Goal: Task Accomplishment & Management: Manage account settings

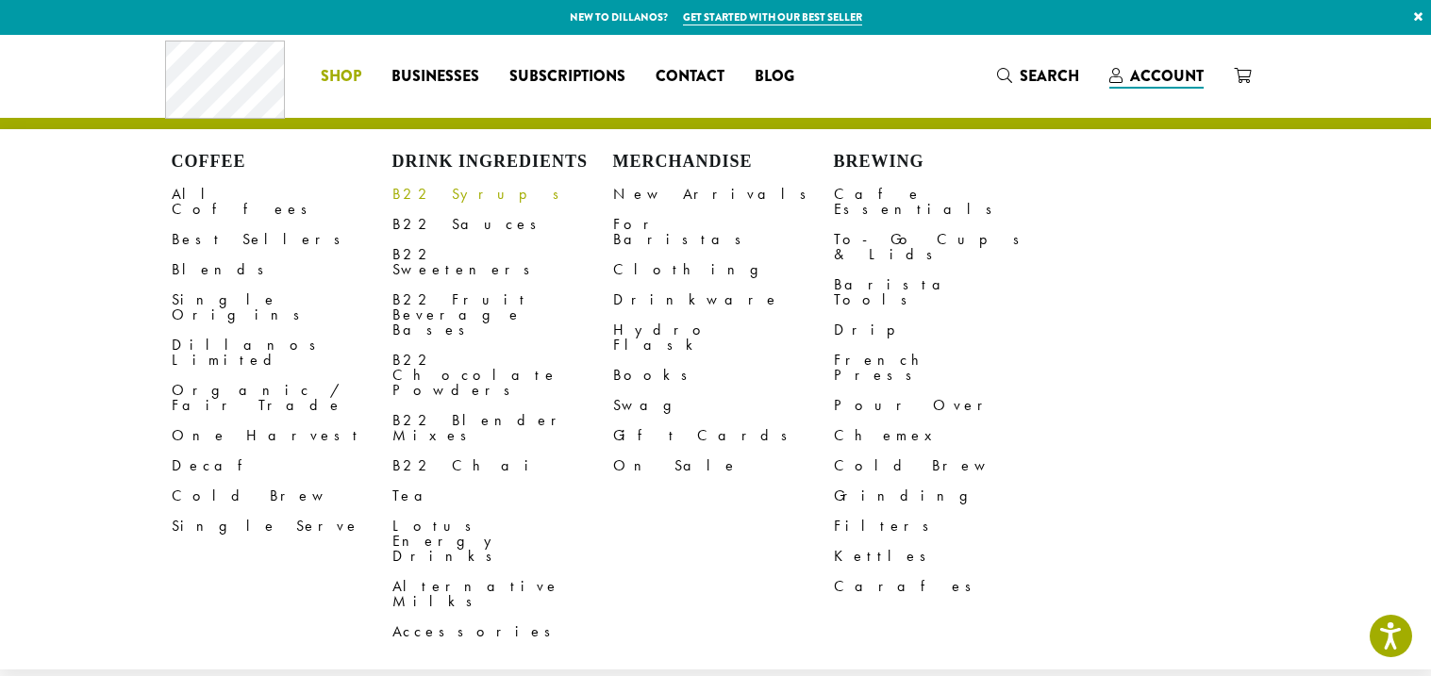
click at [428, 194] on link "B22 Syrups" at bounding box center [502, 194] width 221 height 30
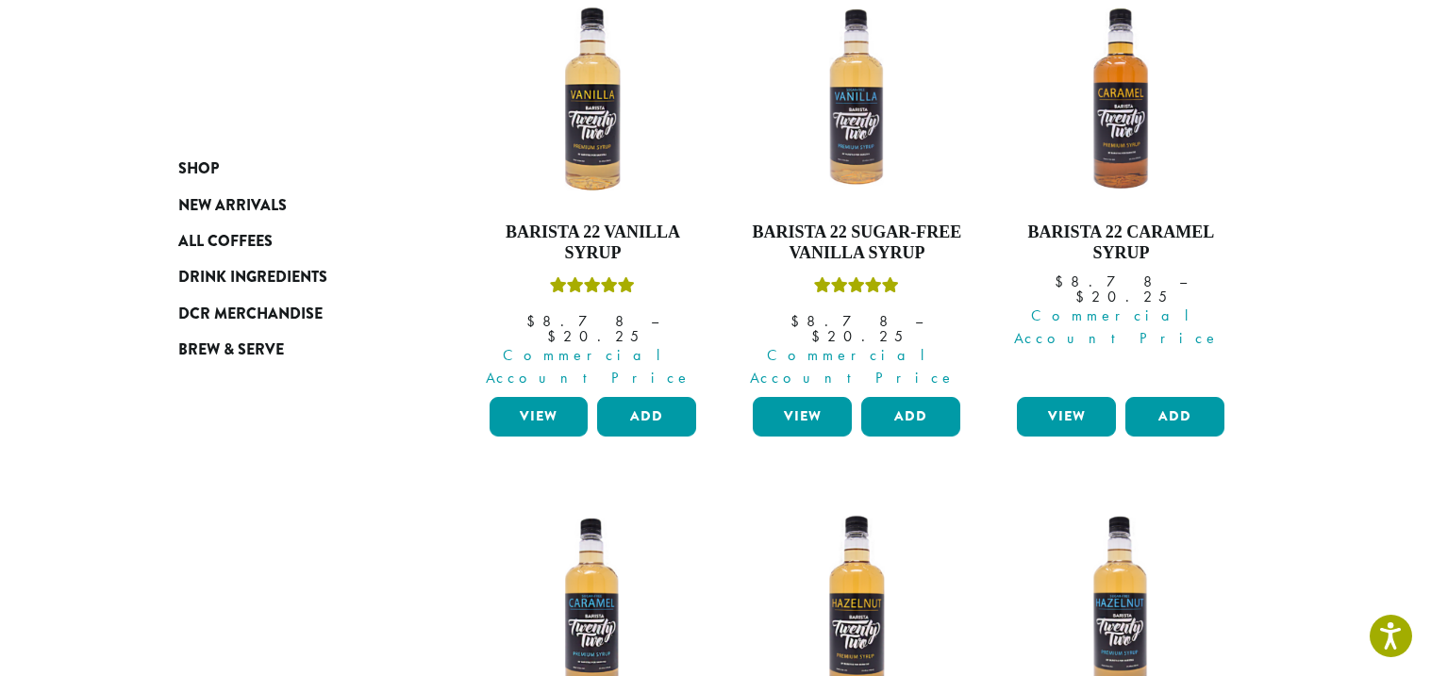
scroll to position [339, 0]
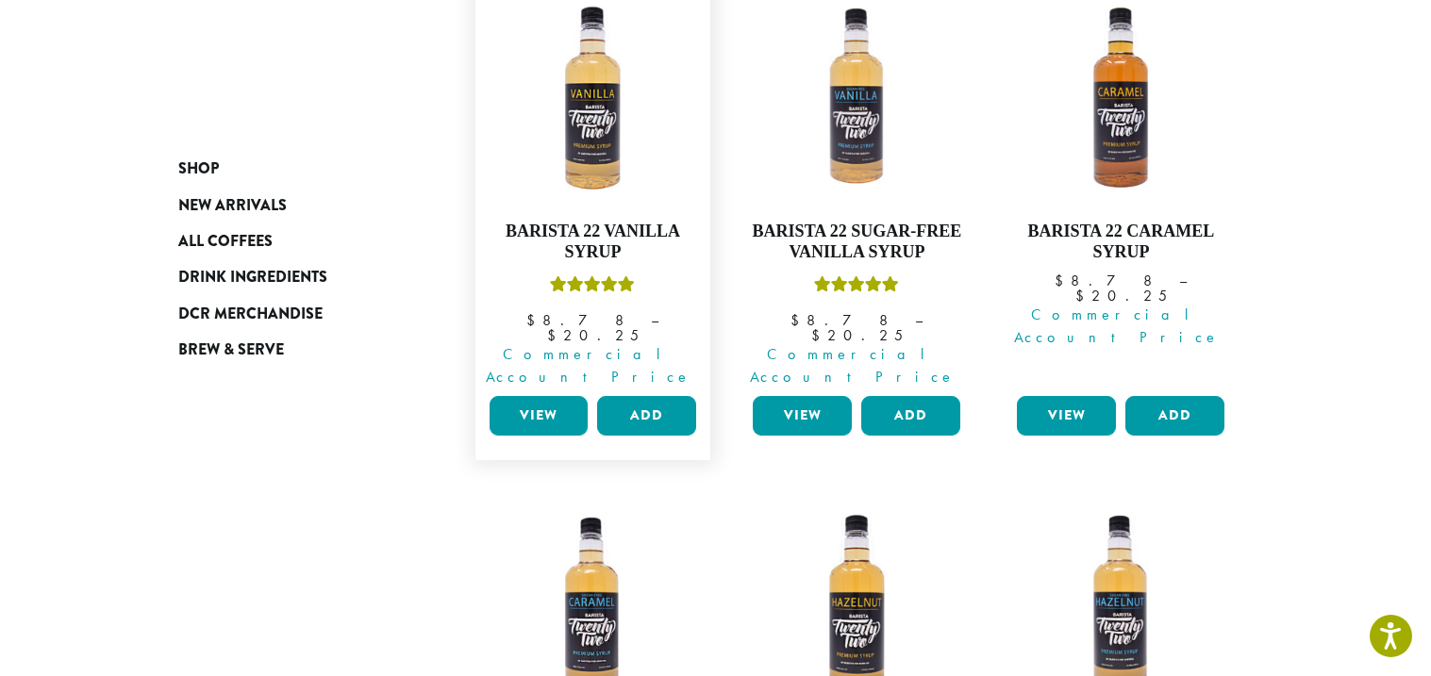
click at [552, 396] on link "View" at bounding box center [539, 416] width 99 height 40
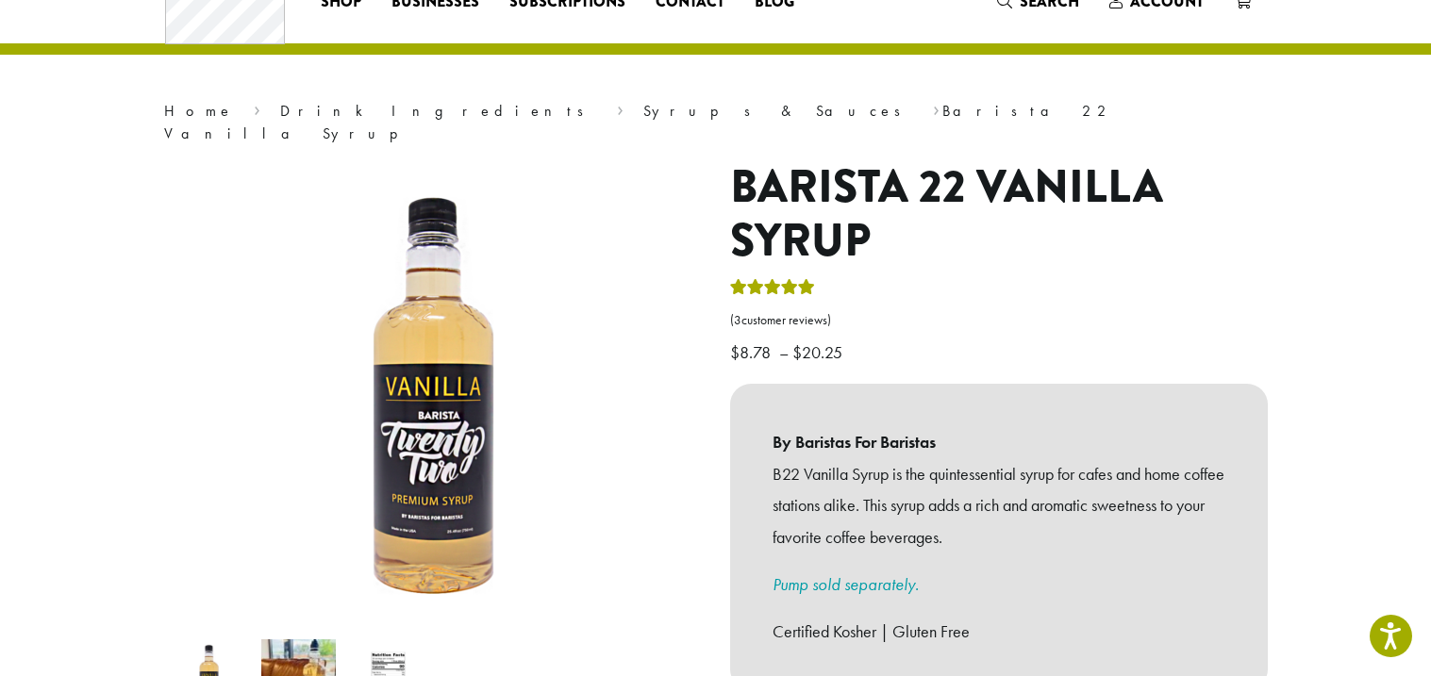
scroll to position [37, 0]
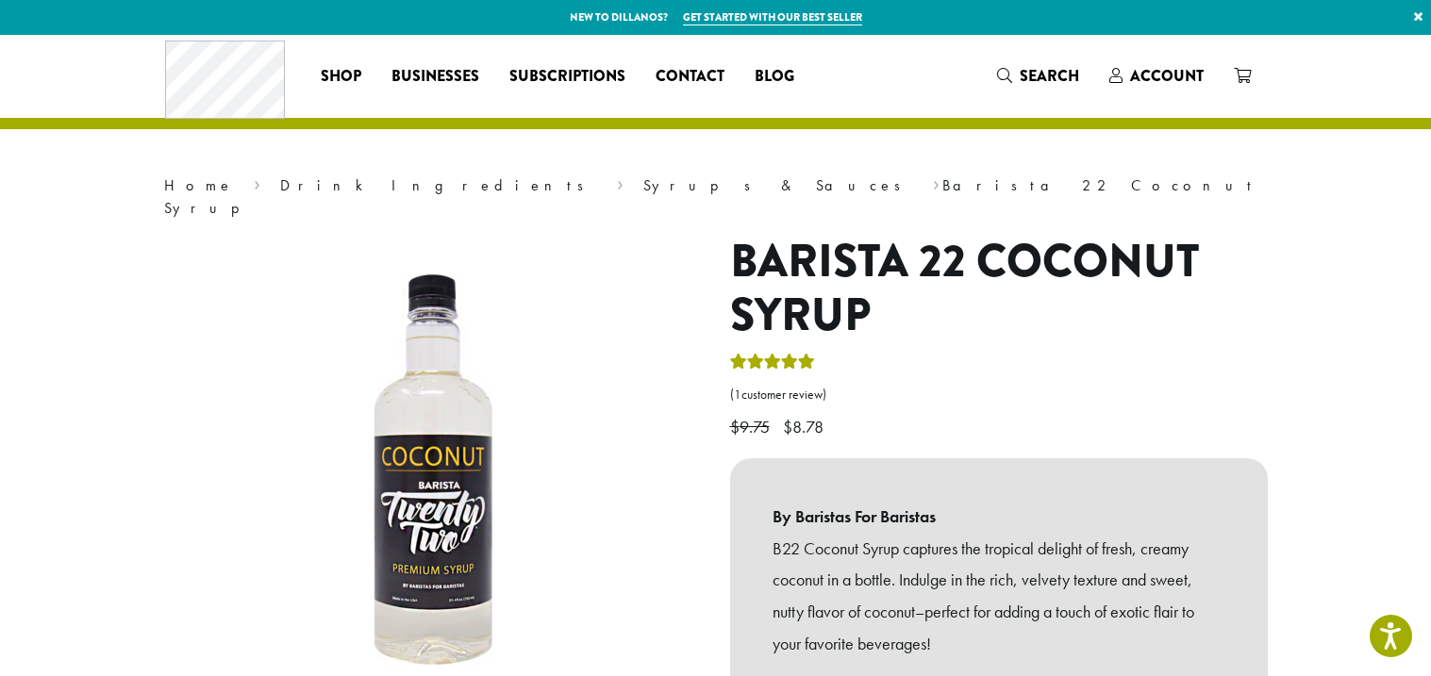
click at [1128, 52] on div "Coffee All Coffees Best Sellers Blends Single Origins Dillanos Limited Organic …" at bounding box center [716, 76] width 1102 height 78
click at [1130, 65] on span "Account" at bounding box center [1156, 77] width 94 height 24
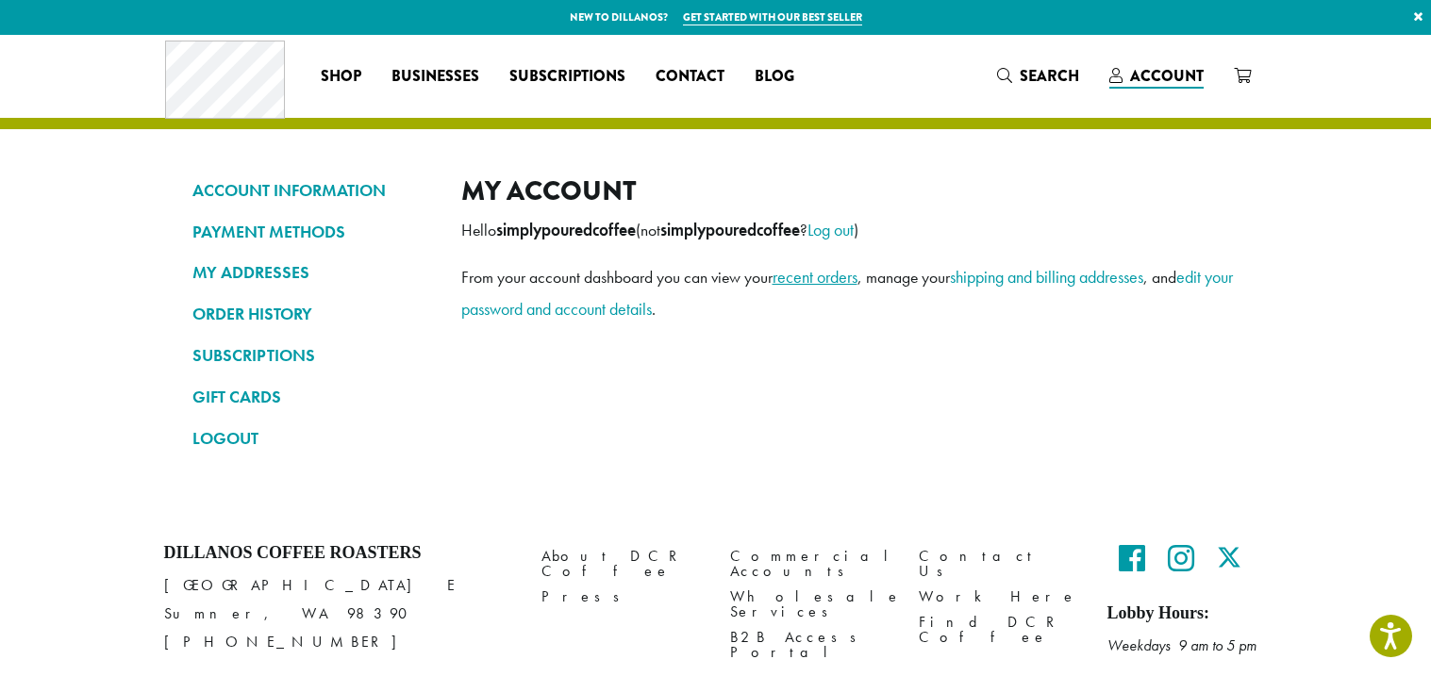
click at [811, 282] on link "recent orders" at bounding box center [815, 277] width 85 height 22
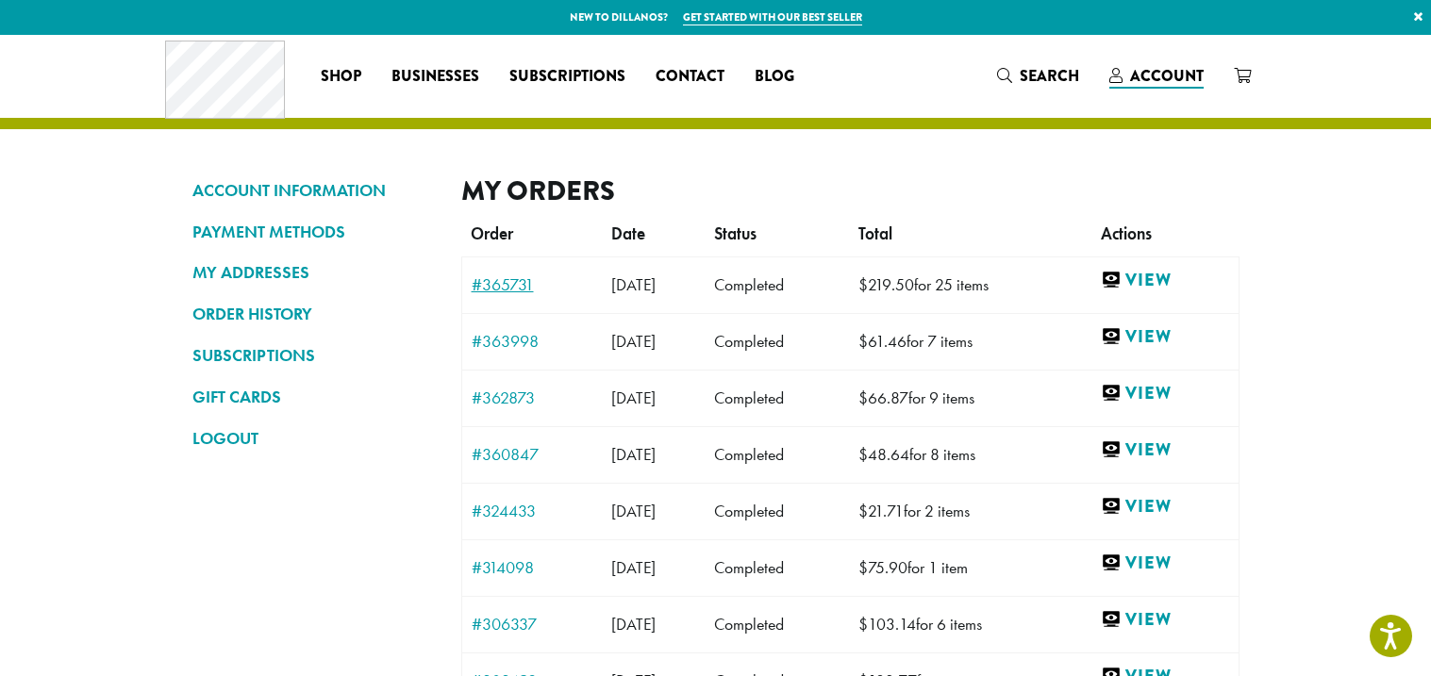
click at [500, 287] on link "#365731" at bounding box center [533, 284] width 122 height 17
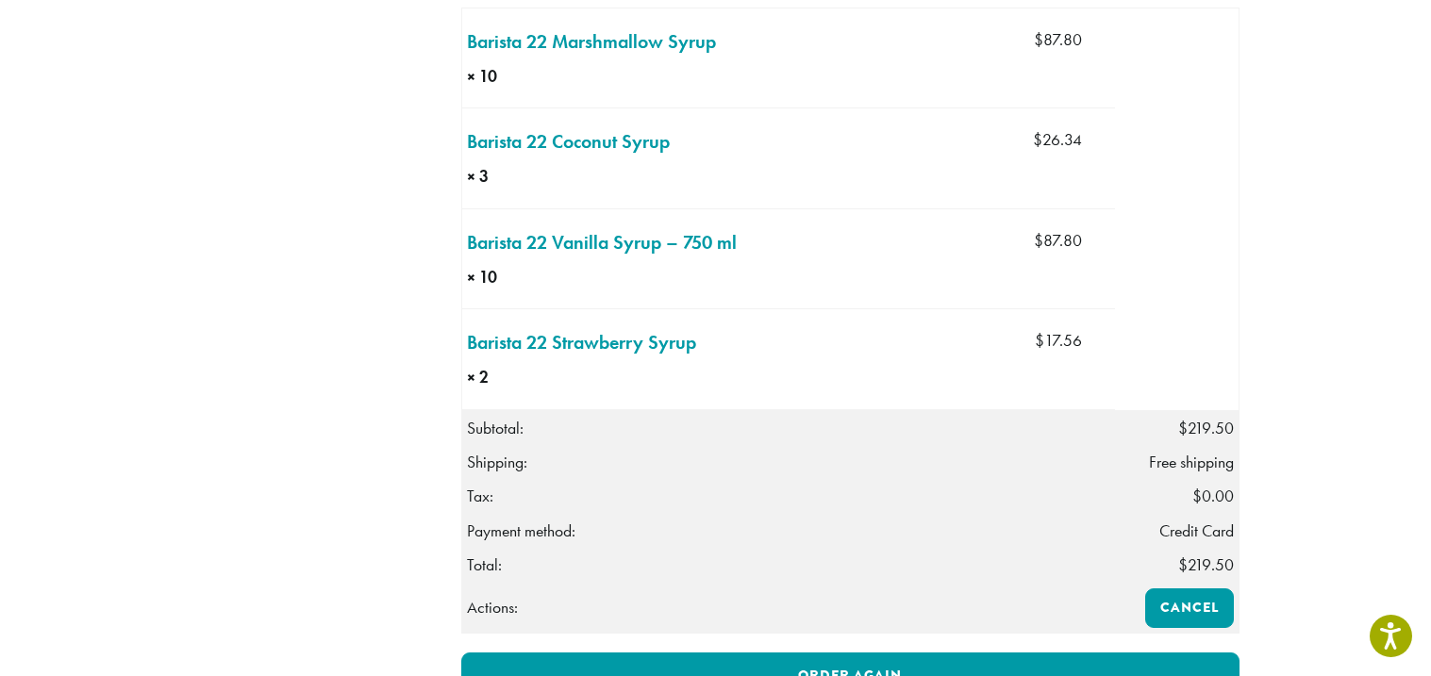
scroll to position [716, 0]
